Goal: Task Accomplishment & Management: Use online tool/utility

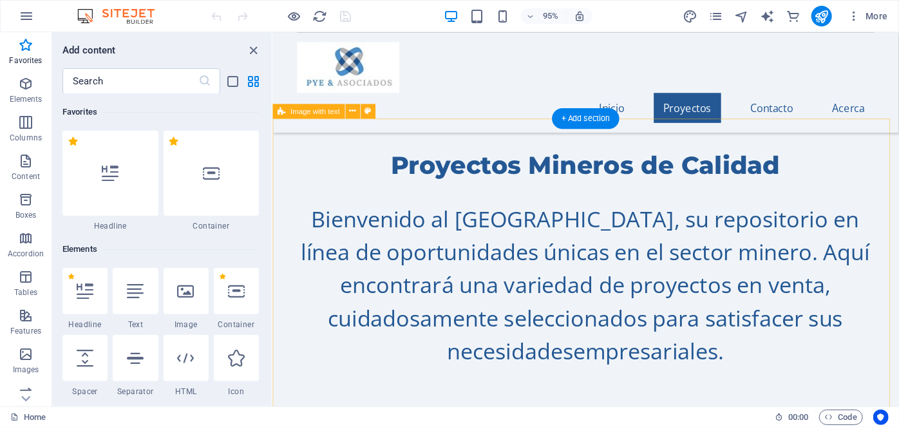
scroll to position [845, 0]
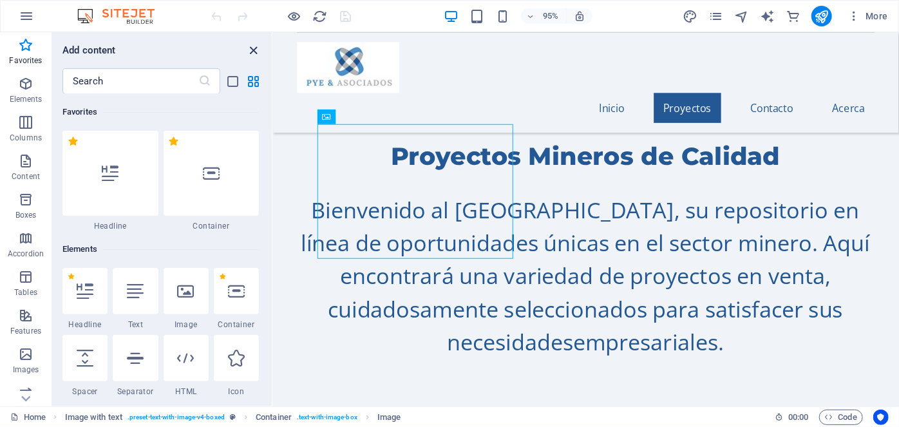
click at [256, 50] on icon "close panel" at bounding box center [254, 50] width 15 height 15
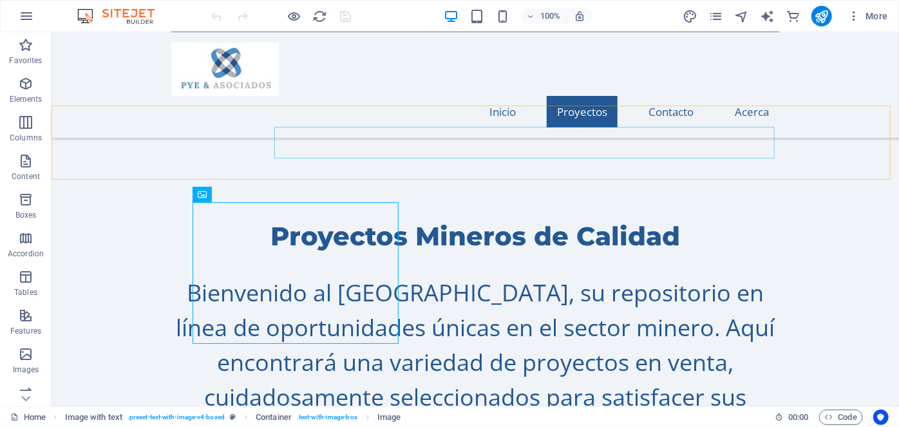
scroll to position [787, 0]
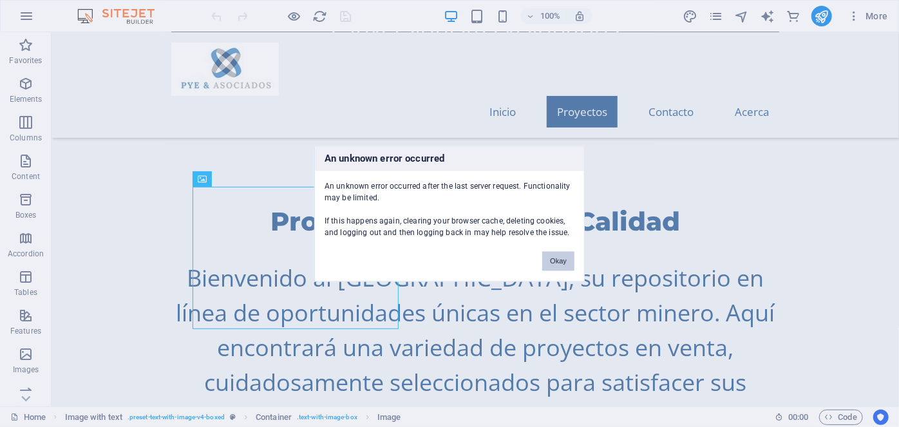
click at [563, 261] on button "Okay" at bounding box center [558, 260] width 32 height 19
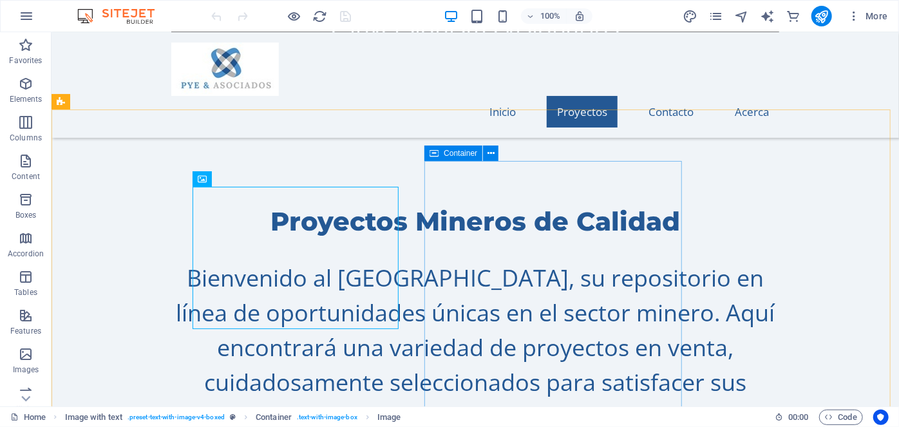
click at [435, 155] on icon at bounding box center [433, 153] width 9 height 15
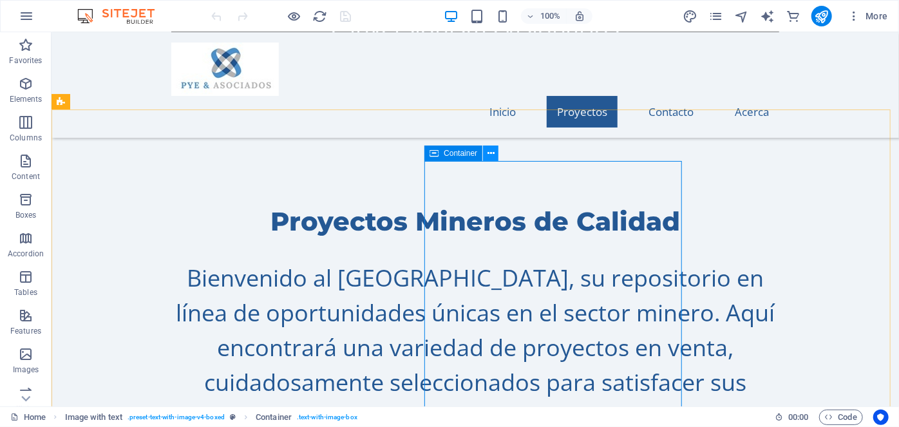
click at [487, 155] on icon at bounding box center [490, 154] width 7 height 14
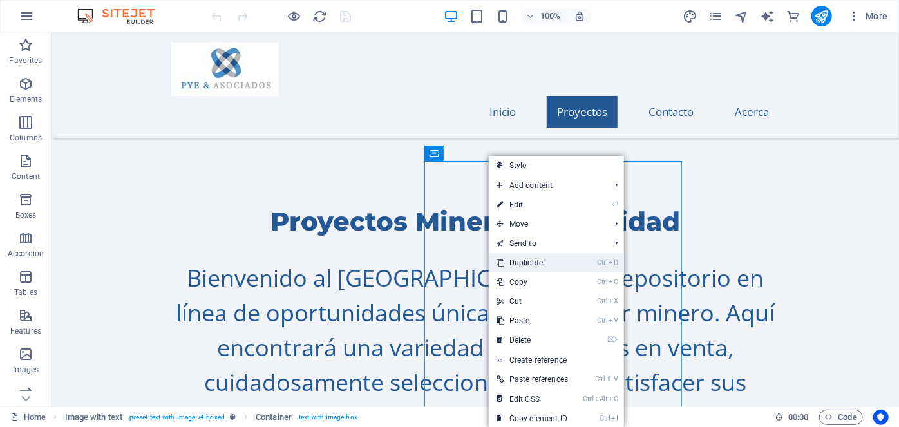
click at [511, 263] on link "Ctrl D Duplicate" at bounding box center [532, 262] width 87 height 19
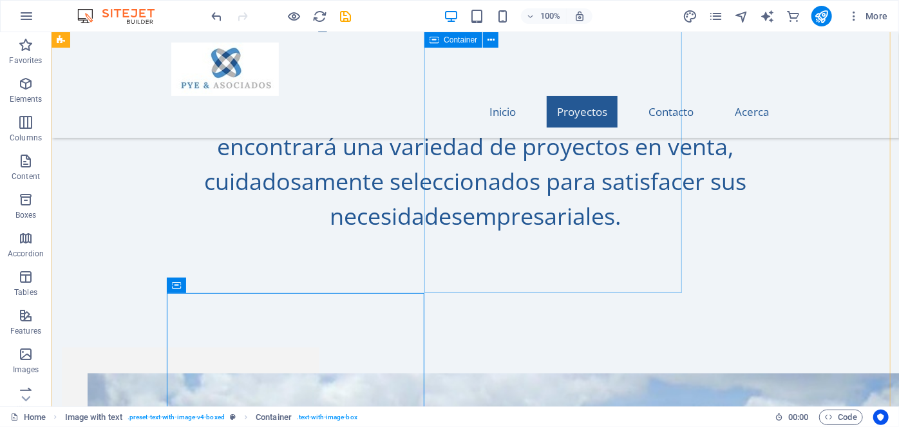
scroll to position [1030, 0]
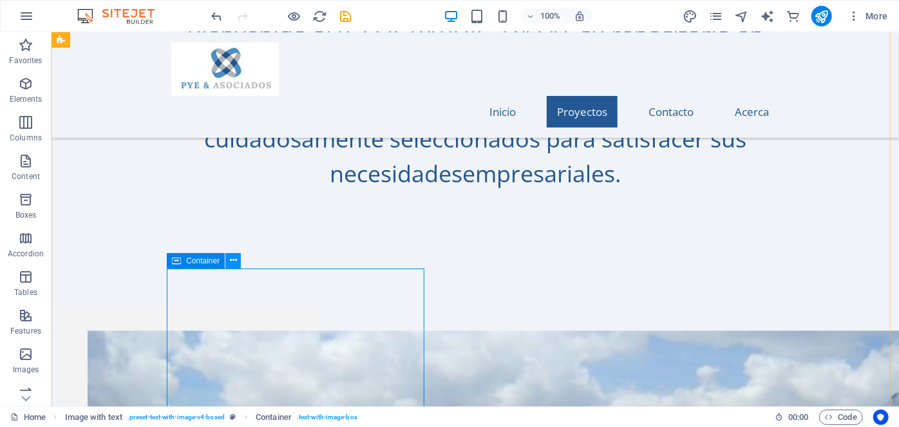
click at [235, 261] on icon at bounding box center [233, 261] width 7 height 14
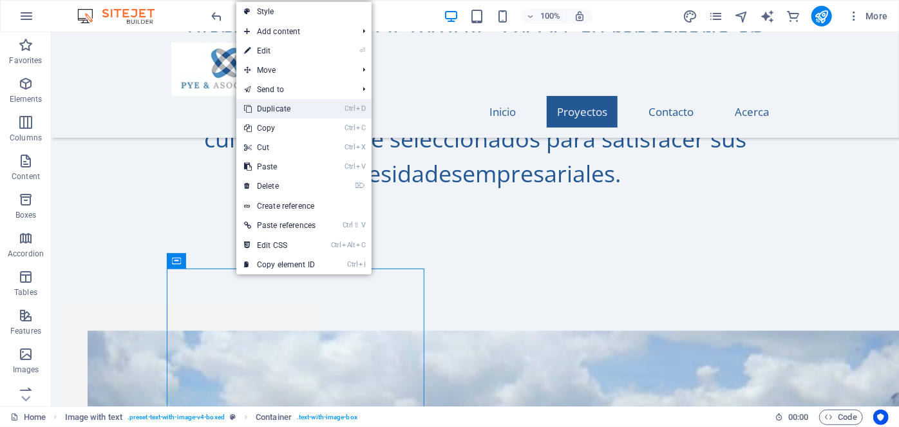
click at [288, 107] on link "Ctrl D Duplicate" at bounding box center [279, 108] width 87 height 19
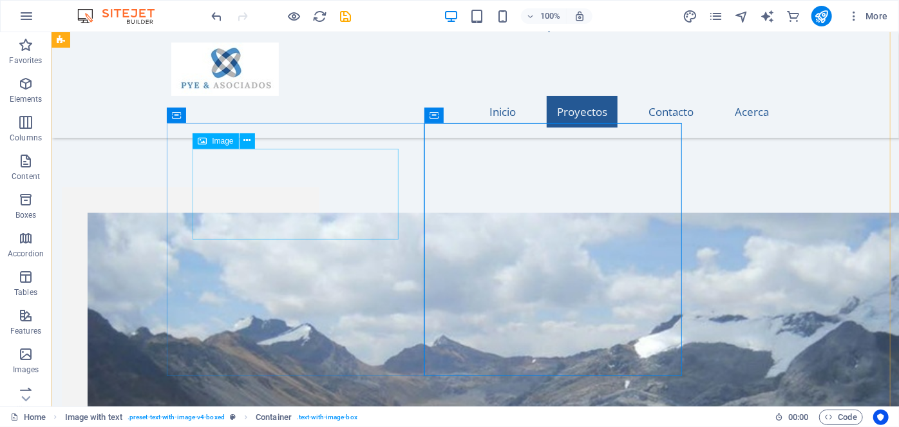
scroll to position [1147, 0]
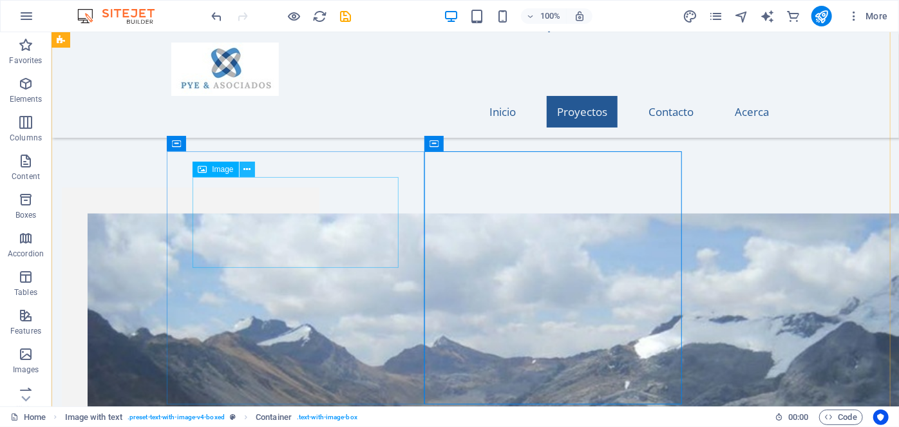
click at [249, 169] on icon at bounding box center [246, 170] width 7 height 14
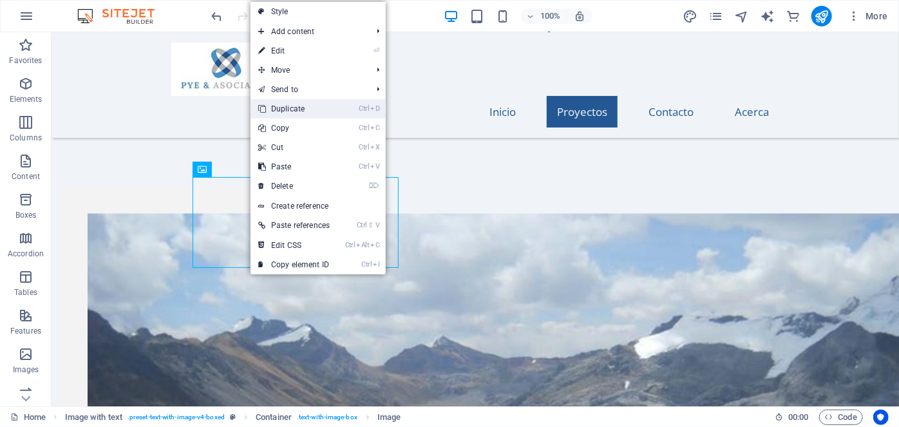
click at [290, 110] on link "Ctrl D Duplicate" at bounding box center [293, 108] width 87 height 19
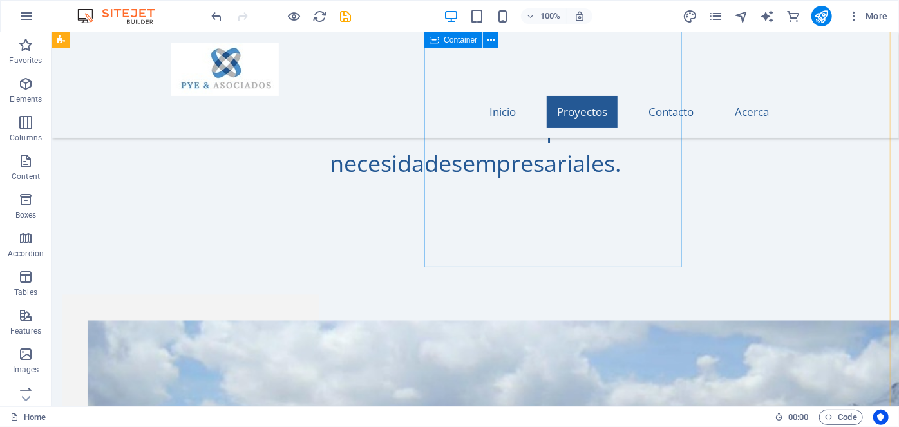
scroll to position [1030, 0]
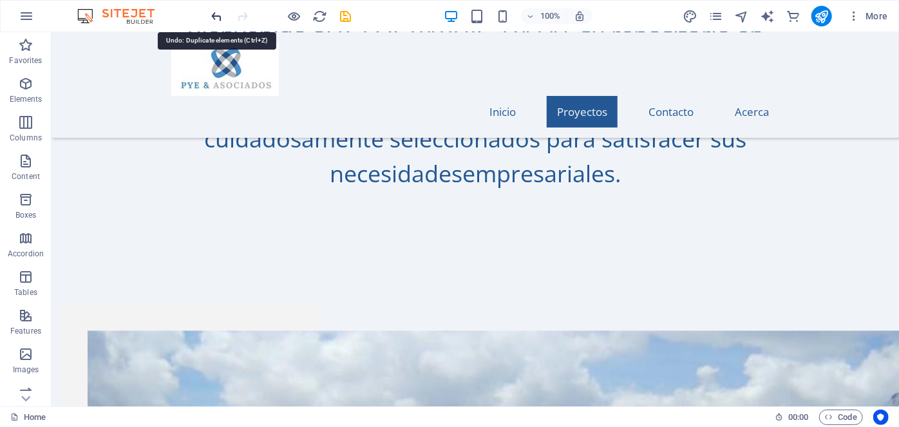
click at [220, 15] on icon "undo" at bounding box center [217, 16] width 15 height 15
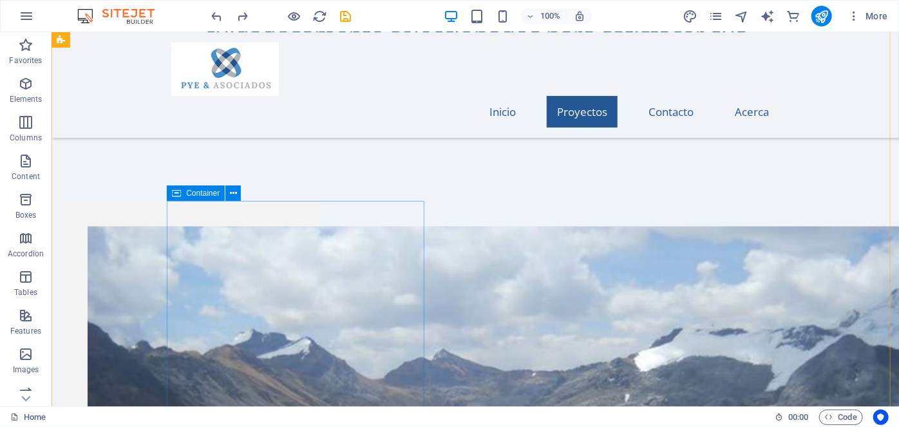
scroll to position [1147, 0]
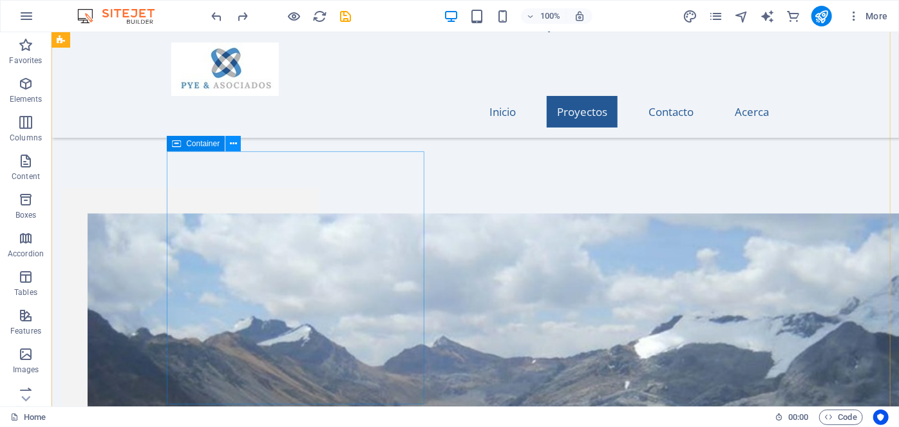
click at [232, 144] on icon at bounding box center [233, 144] width 7 height 14
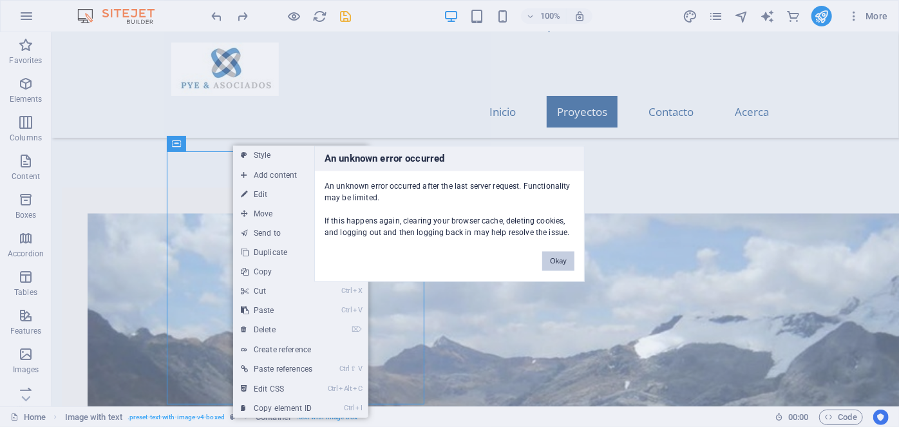
click at [558, 259] on button "Okay" at bounding box center [558, 260] width 32 height 19
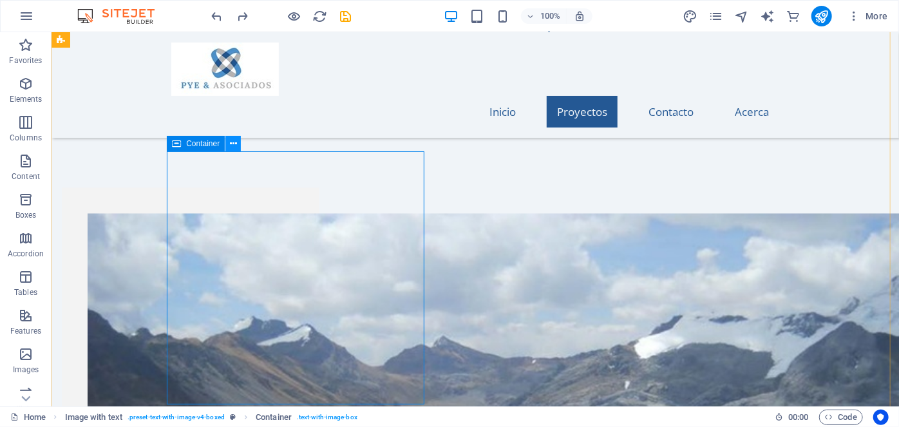
click at [238, 145] on button at bounding box center [232, 143] width 15 height 15
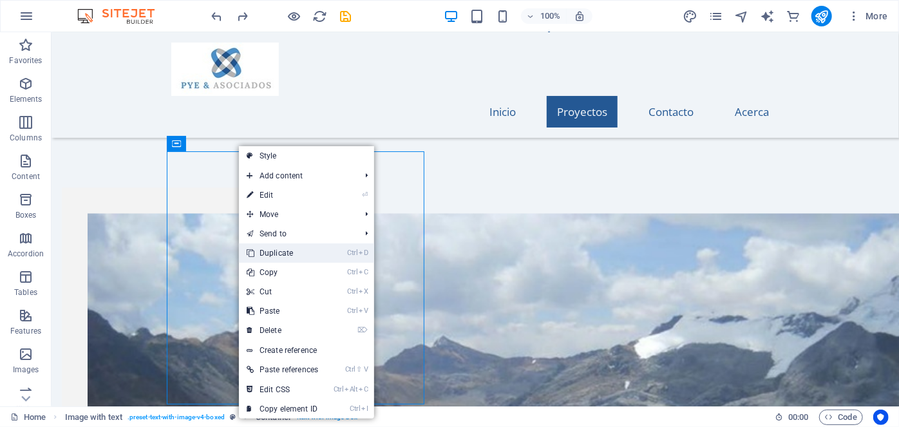
click at [279, 251] on link "Ctrl D Duplicate" at bounding box center [282, 252] width 87 height 19
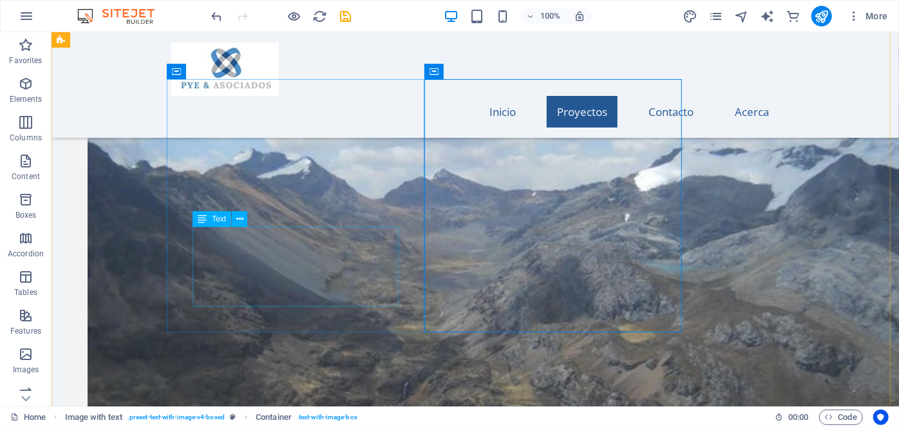
scroll to position [1382, 0]
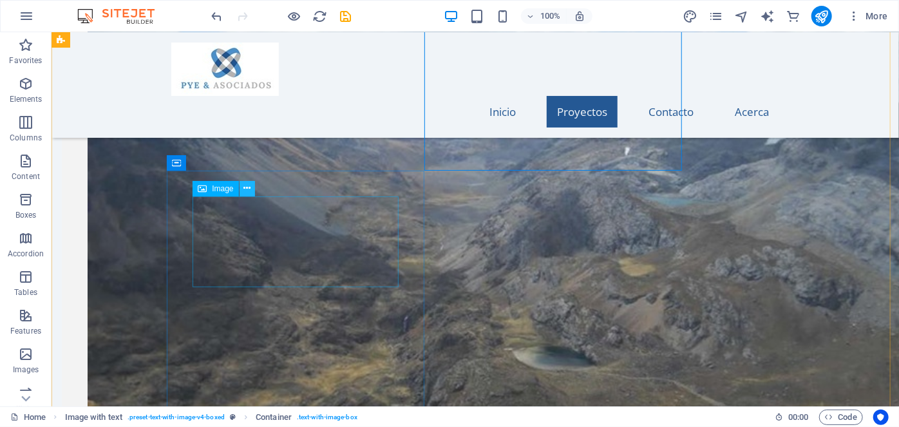
click at [247, 188] on icon at bounding box center [246, 189] width 7 height 14
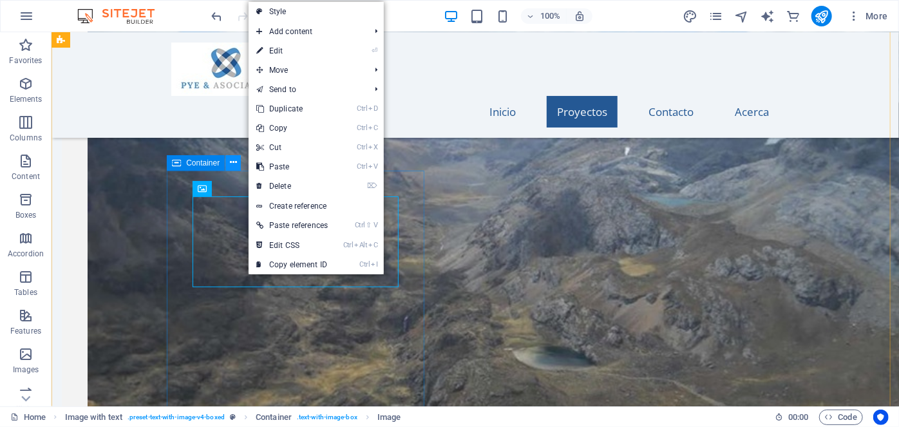
click at [232, 164] on icon at bounding box center [233, 163] width 7 height 14
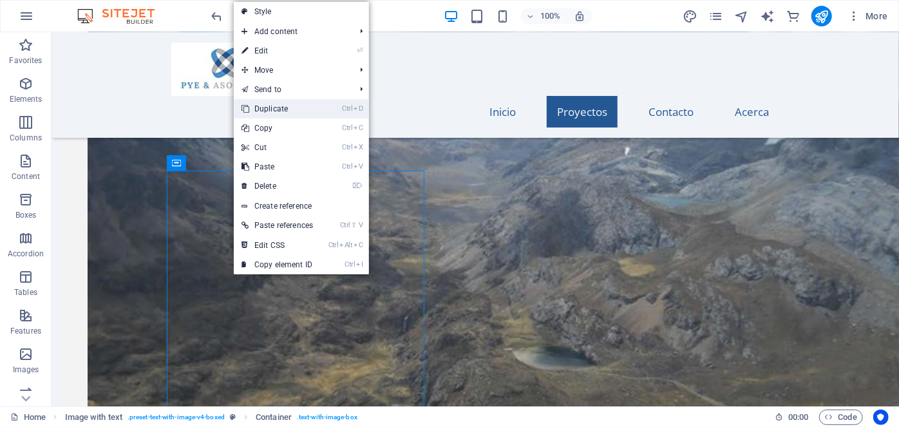
click at [290, 107] on link "Ctrl D Duplicate" at bounding box center [277, 108] width 87 height 19
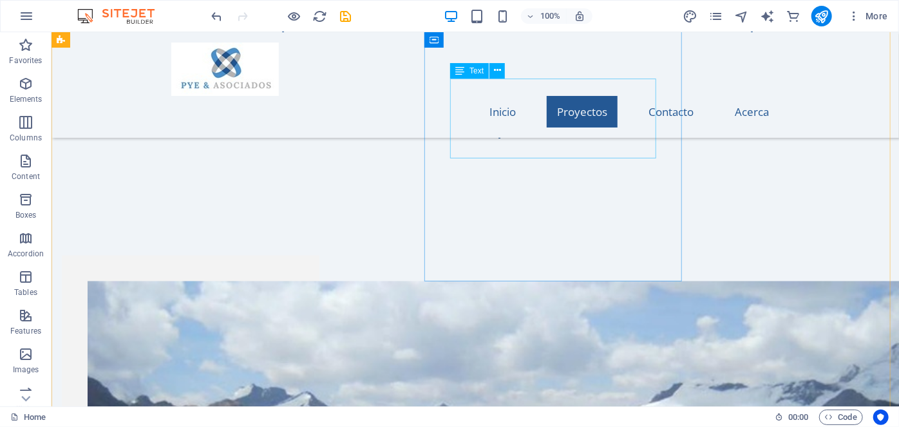
scroll to position [1089, 0]
